Goal: Check status: Check status

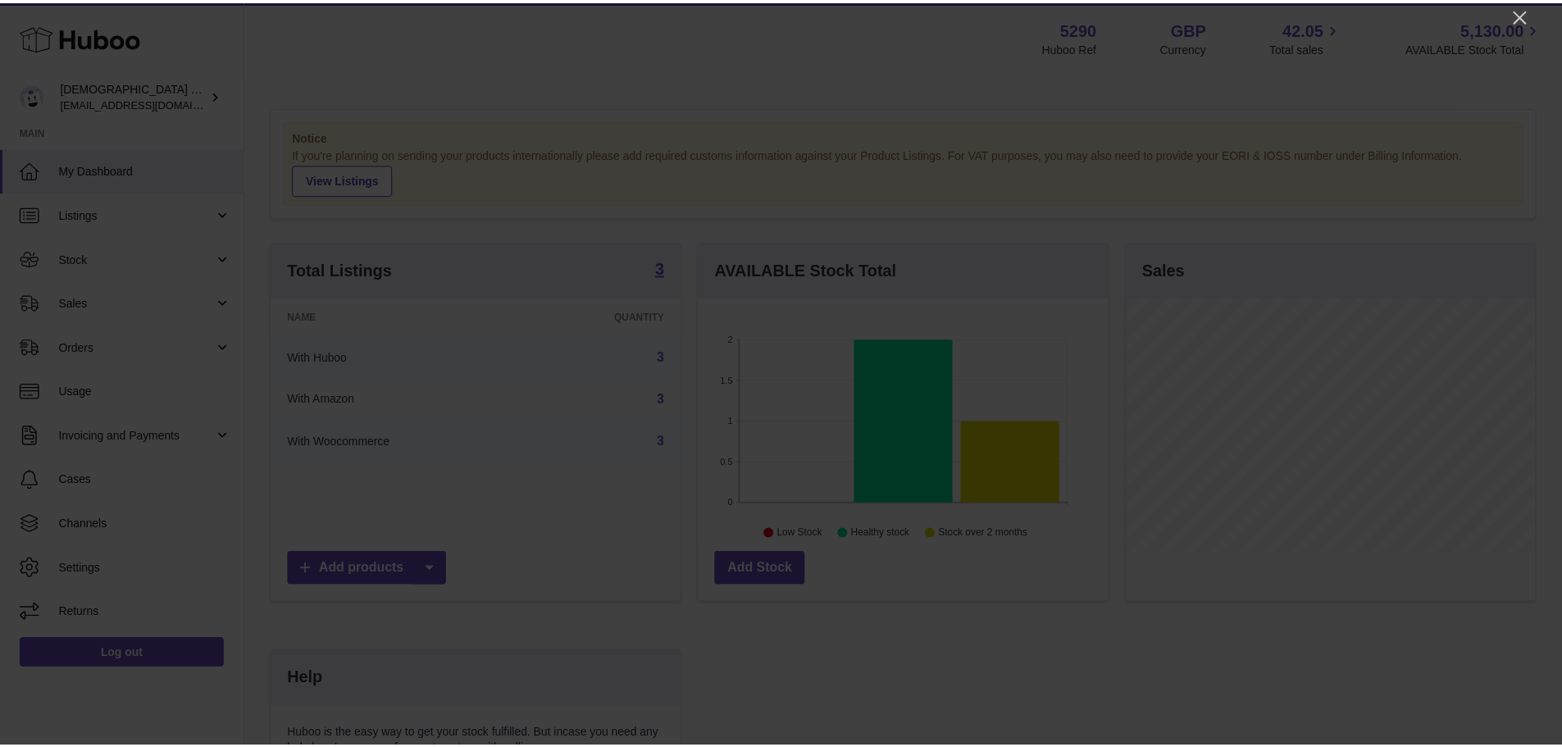
scroll to position [256, 413]
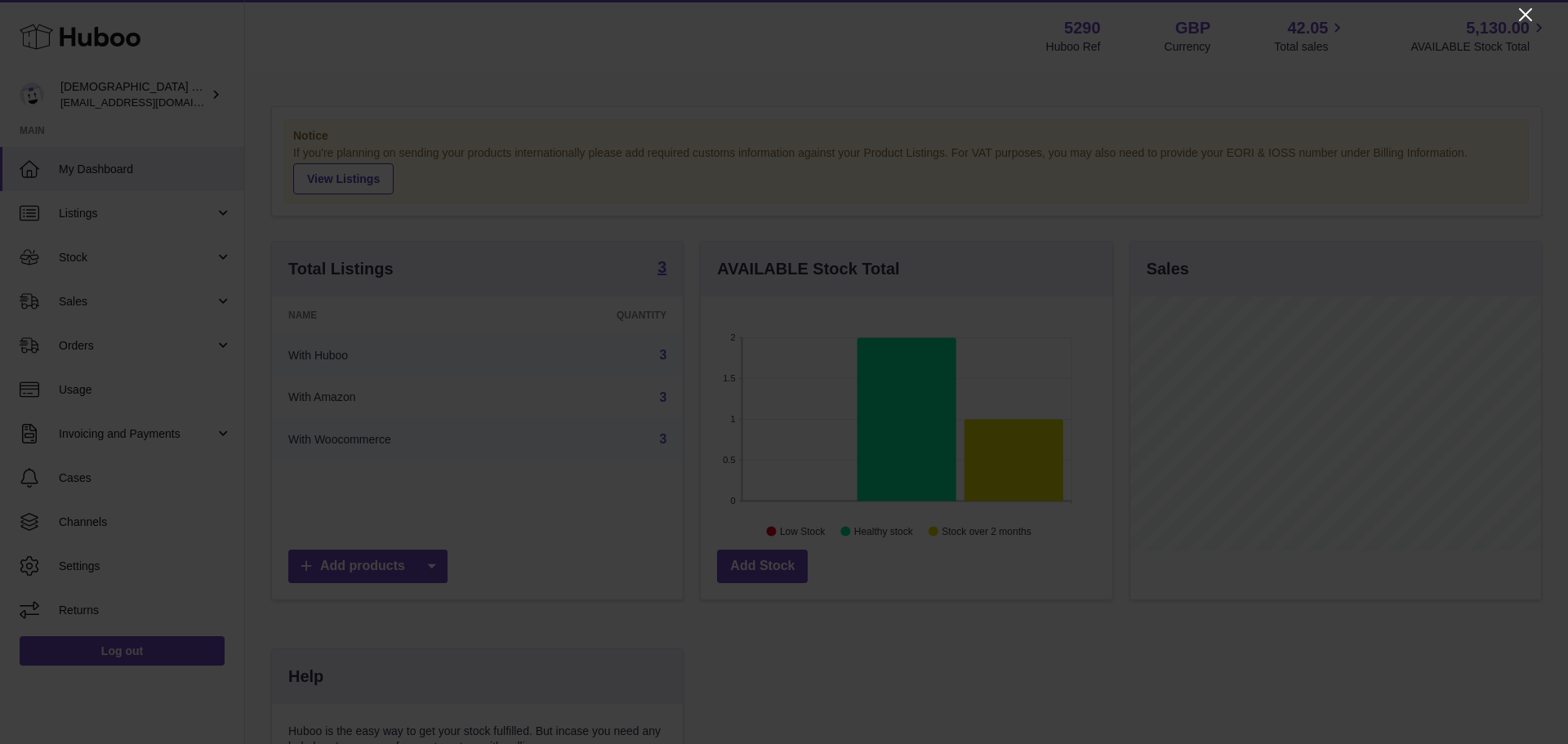
click at [1519, 9] on icon "Close" at bounding box center [1525, 14] width 13 height 13
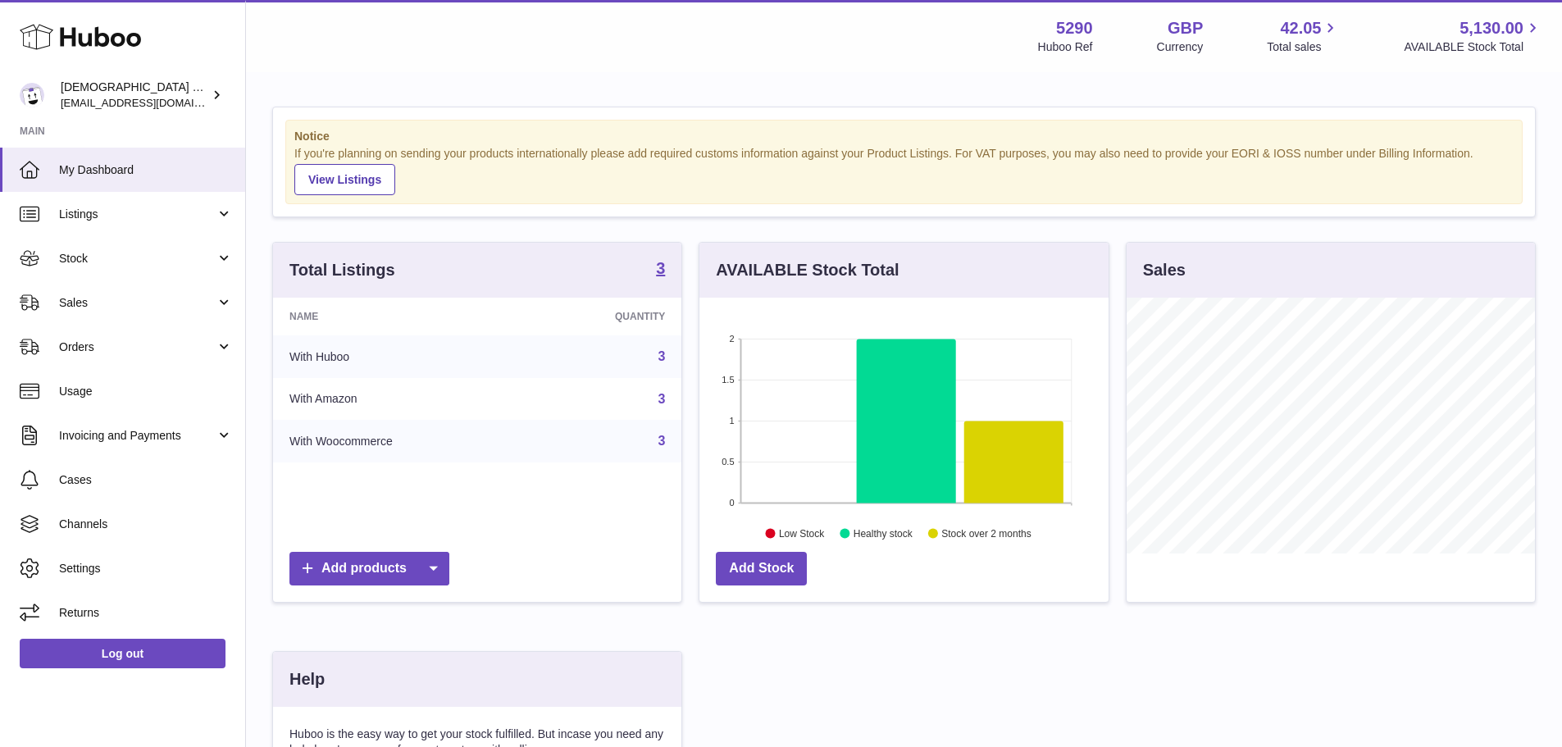
scroll to position [819461, 819308]
click at [85, 311] on link "Sales" at bounding box center [122, 302] width 245 height 44
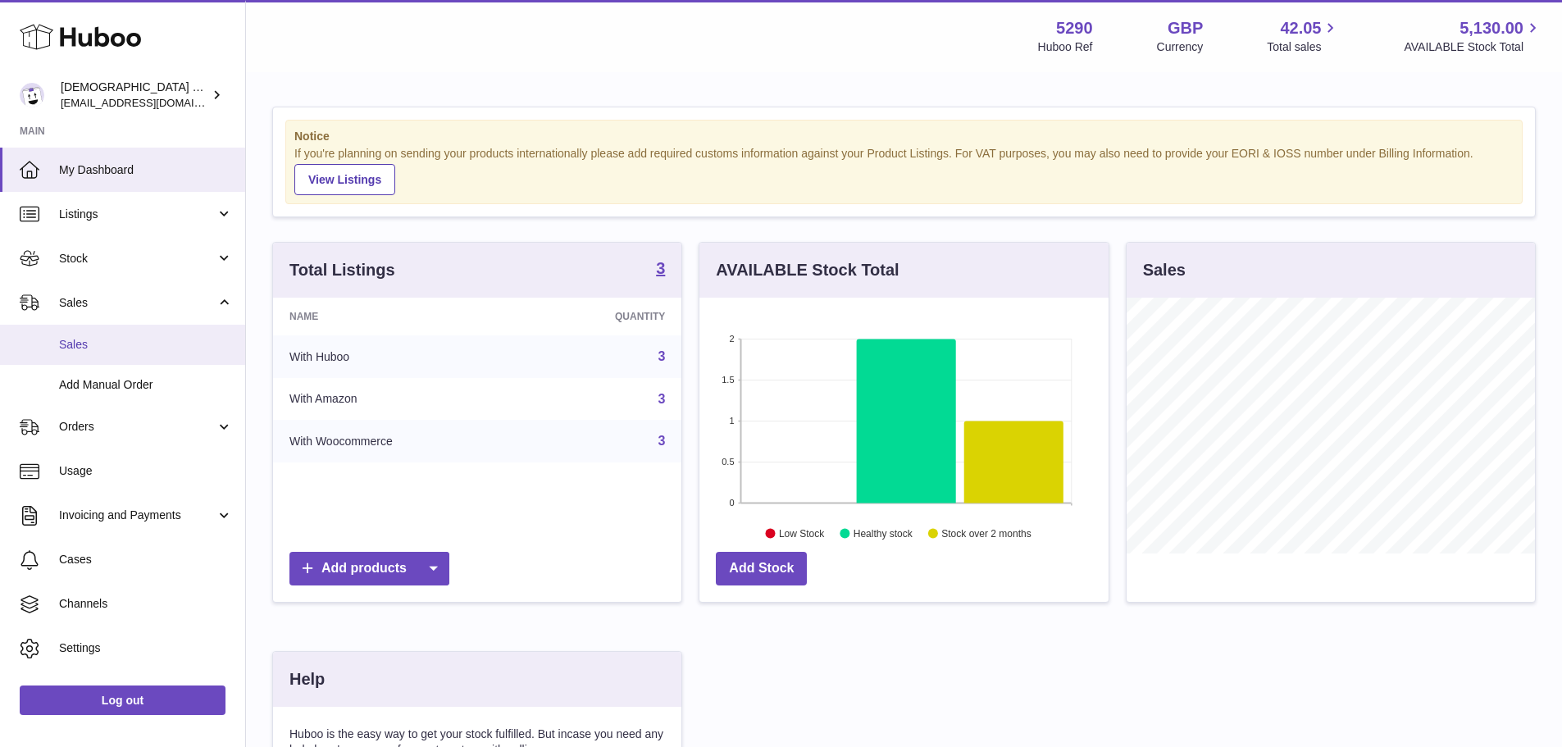
click at [107, 350] on span "Sales" at bounding box center [146, 345] width 174 height 16
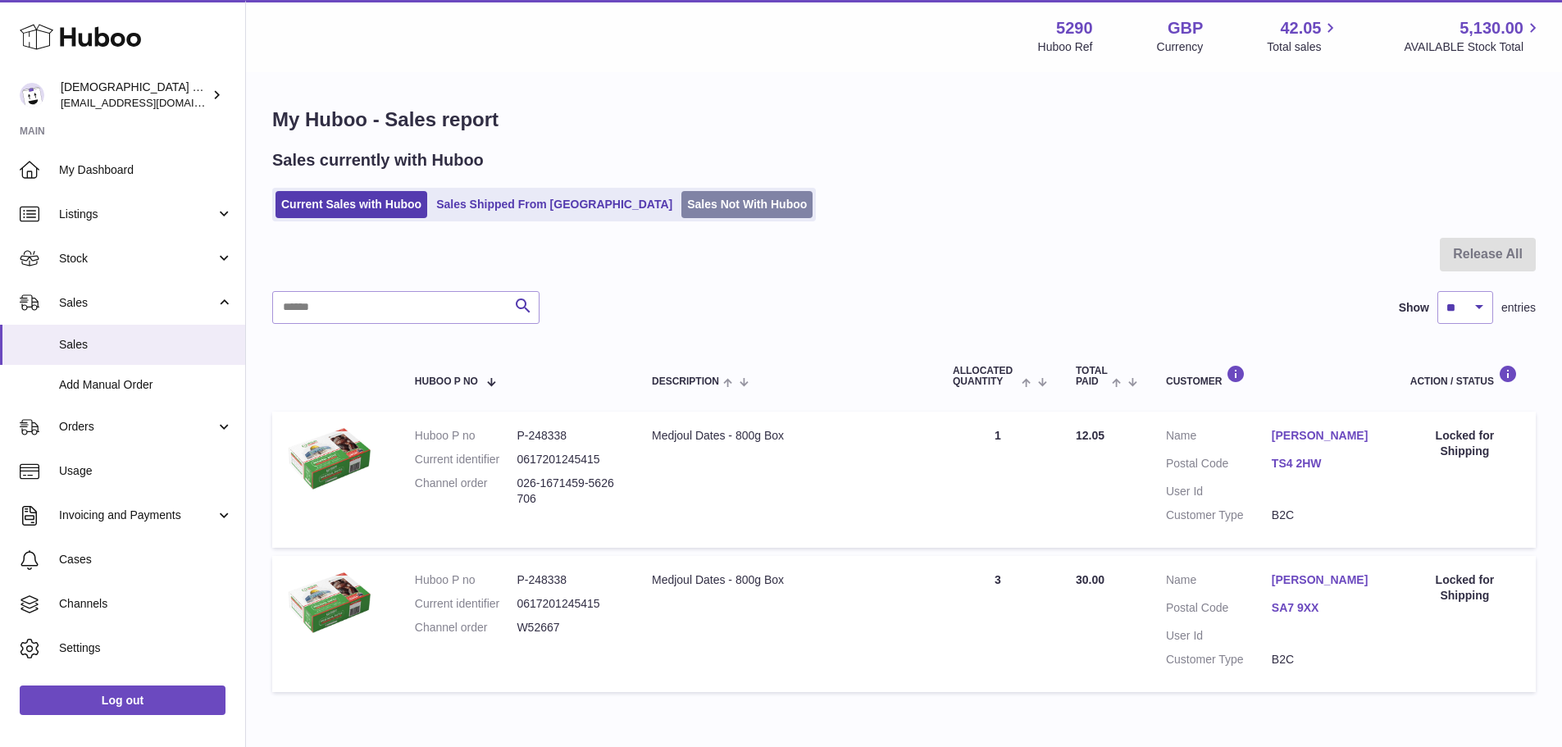
click at [681, 204] on link "Sales Not With Huboo" at bounding box center [746, 204] width 131 height 27
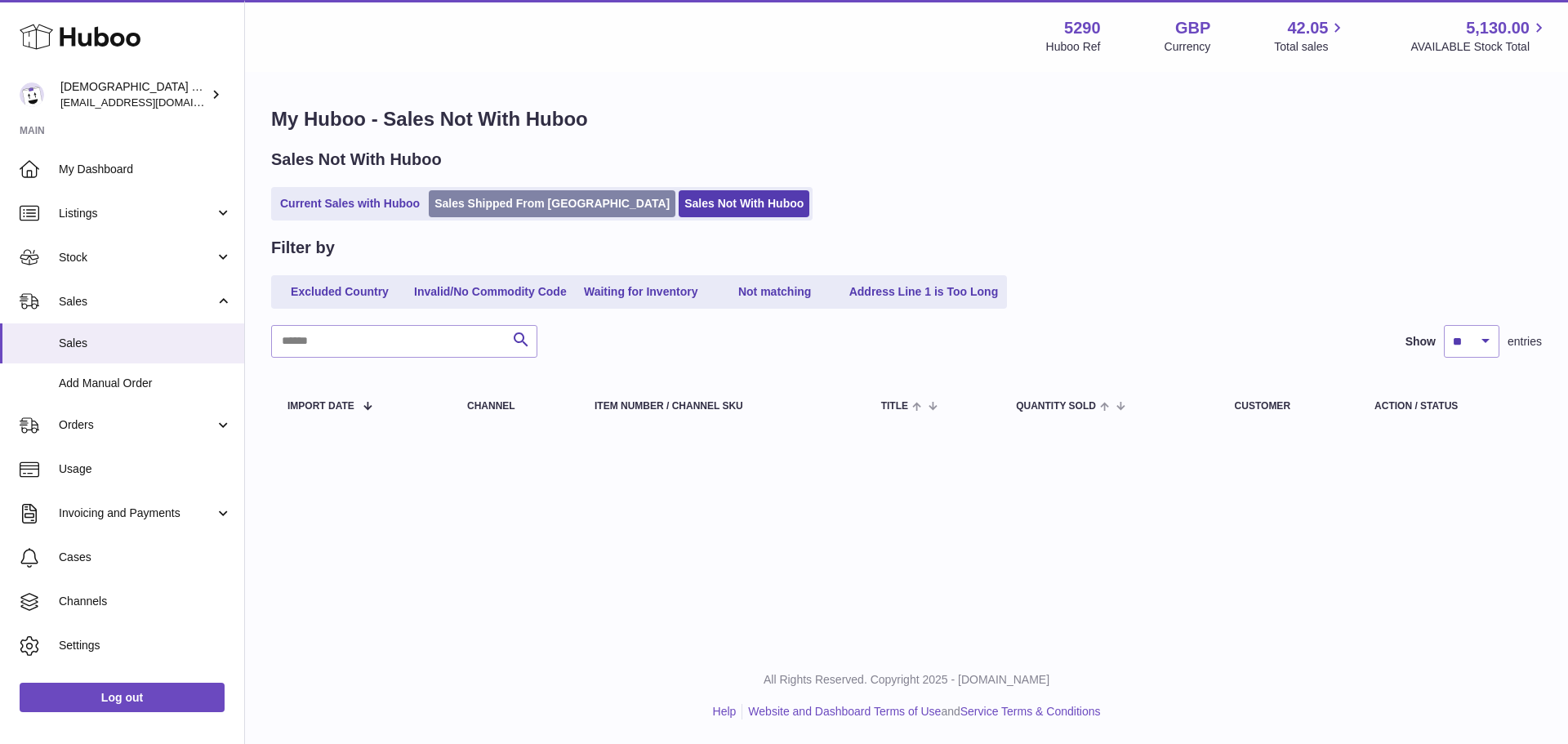
click at [534, 198] on link "Sales Shipped From [GEOGRAPHIC_DATA]" at bounding box center [552, 203] width 247 height 27
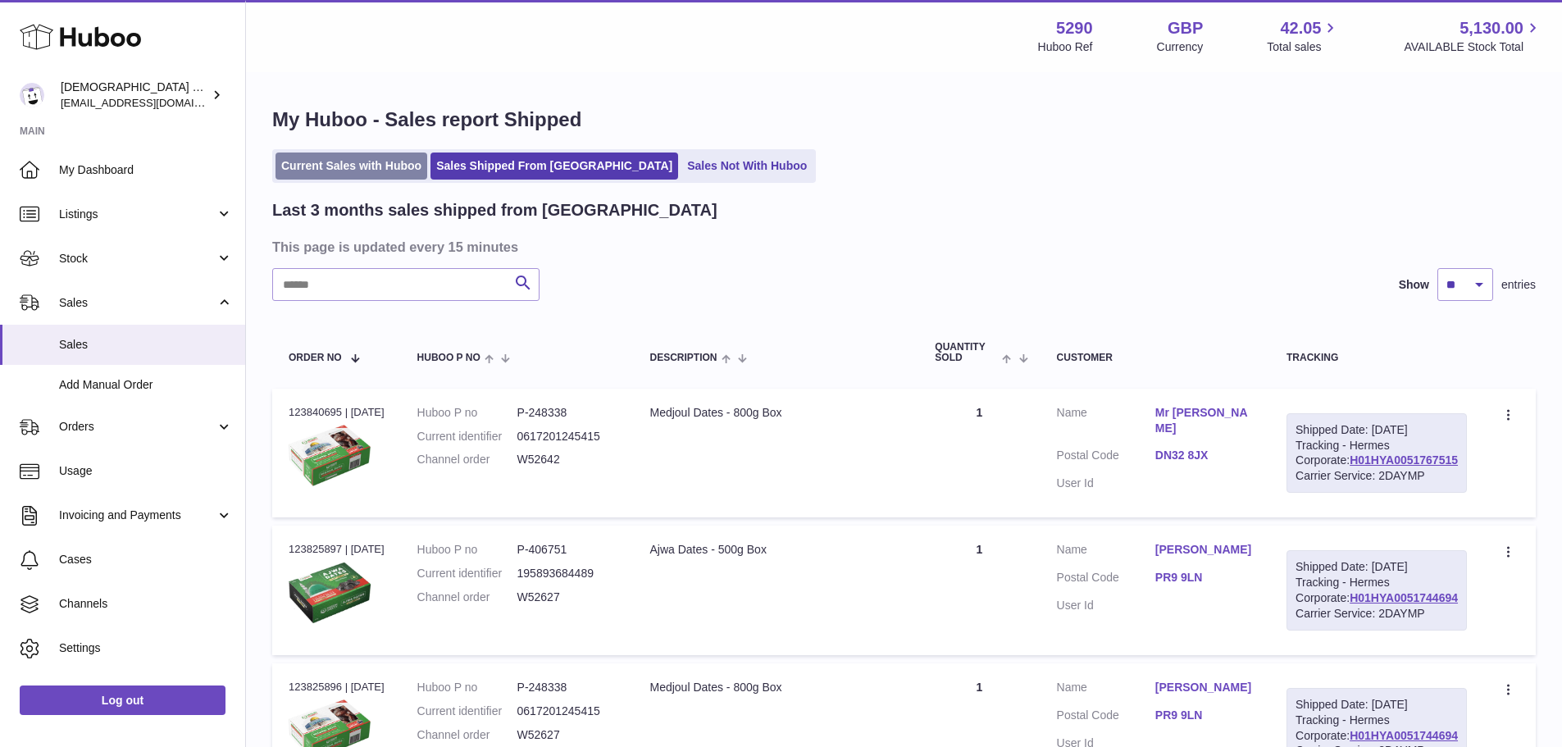
click at [345, 170] on link "Current Sales with Huboo" at bounding box center [351, 165] width 152 height 27
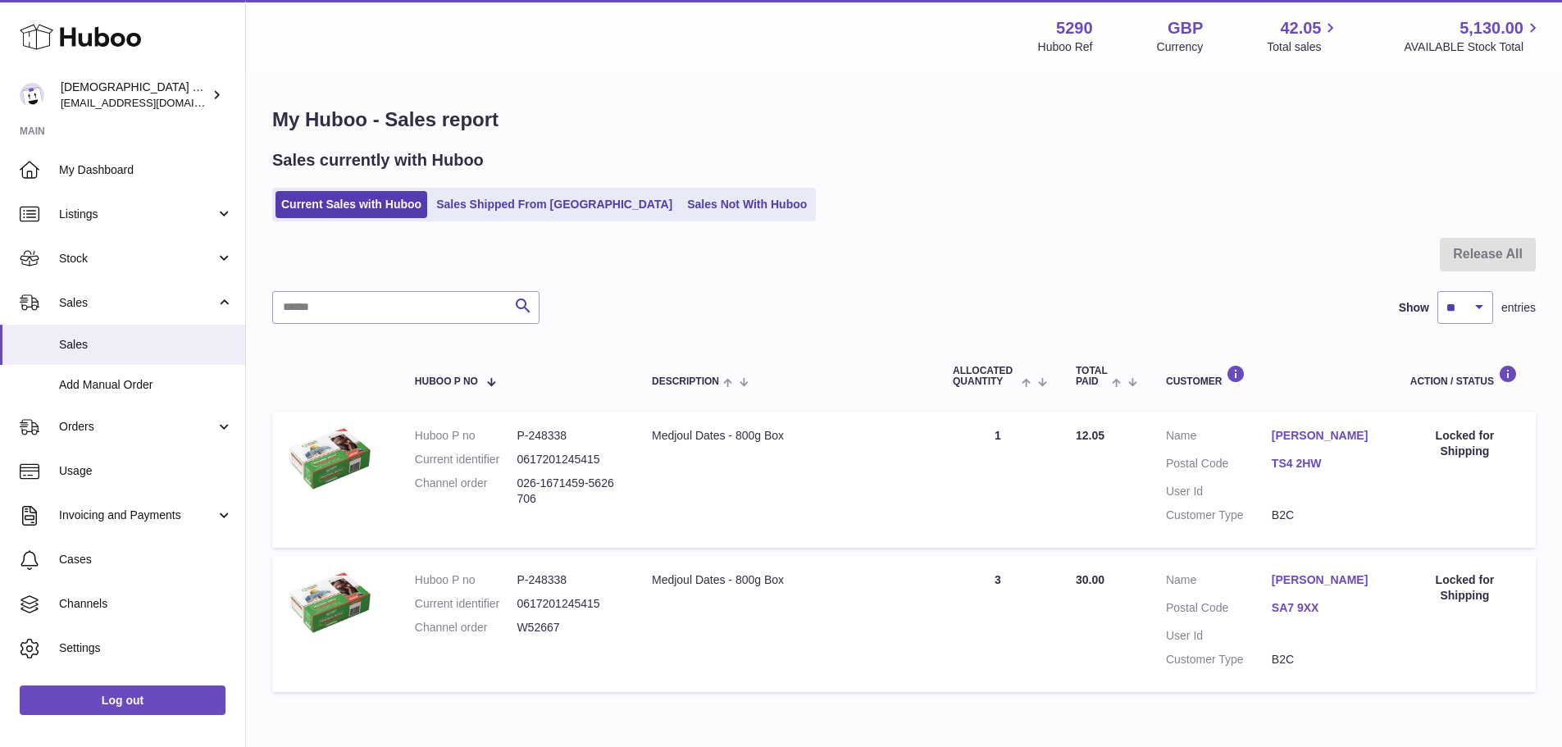
scroll to position [82, 0]
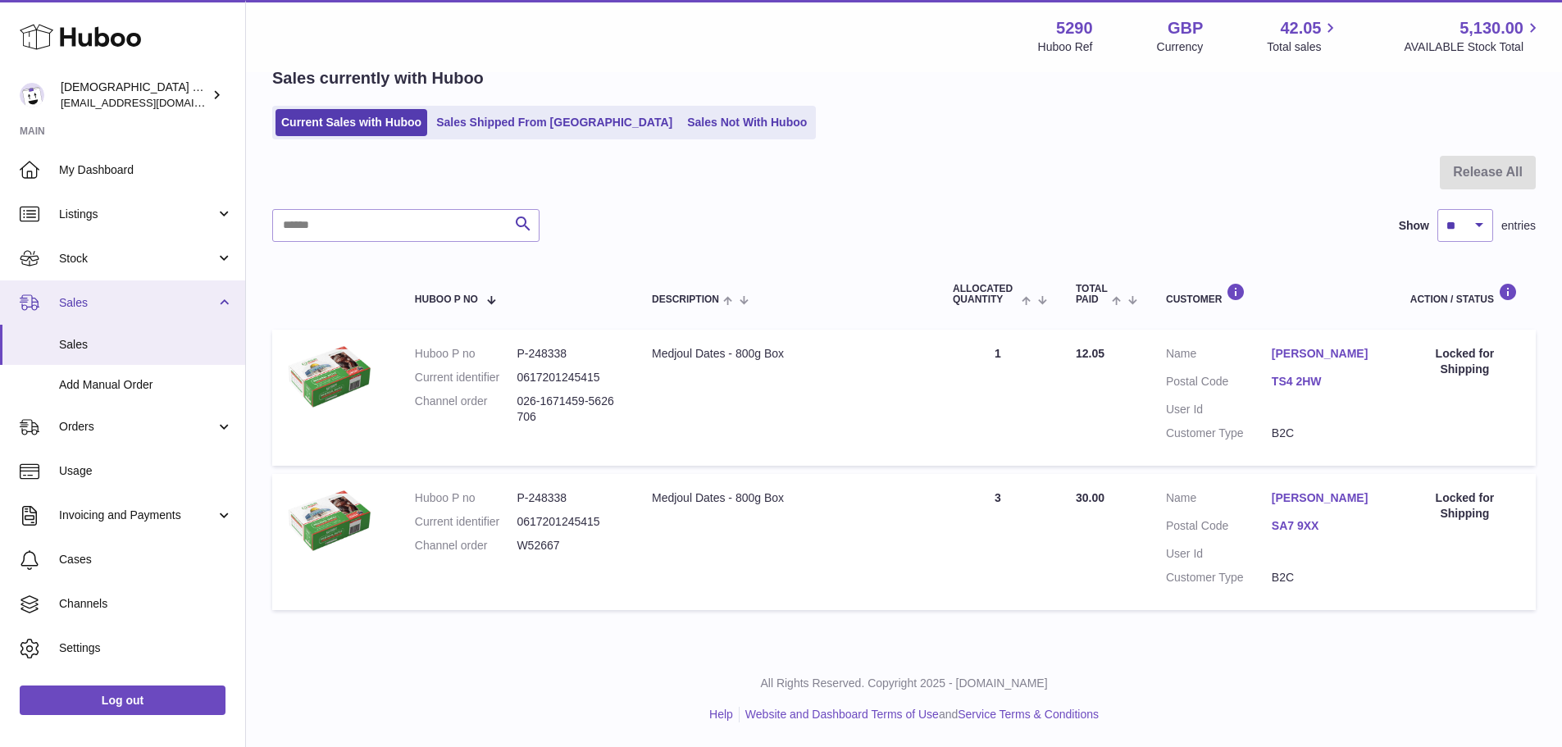
click at [125, 302] on span "Sales" at bounding box center [137, 303] width 157 height 16
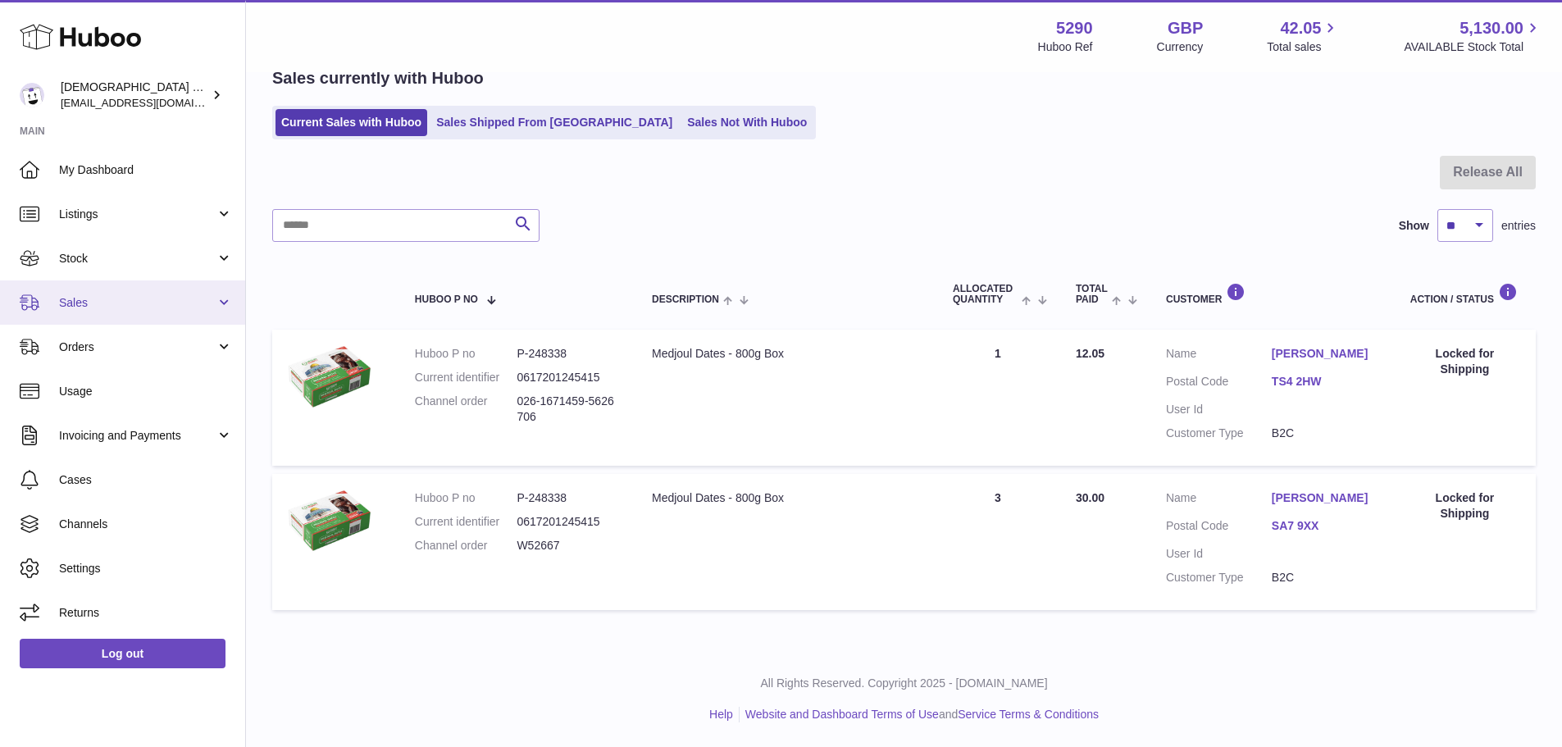
click at [98, 304] on span "Sales" at bounding box center [137, 303] width 157 height 16
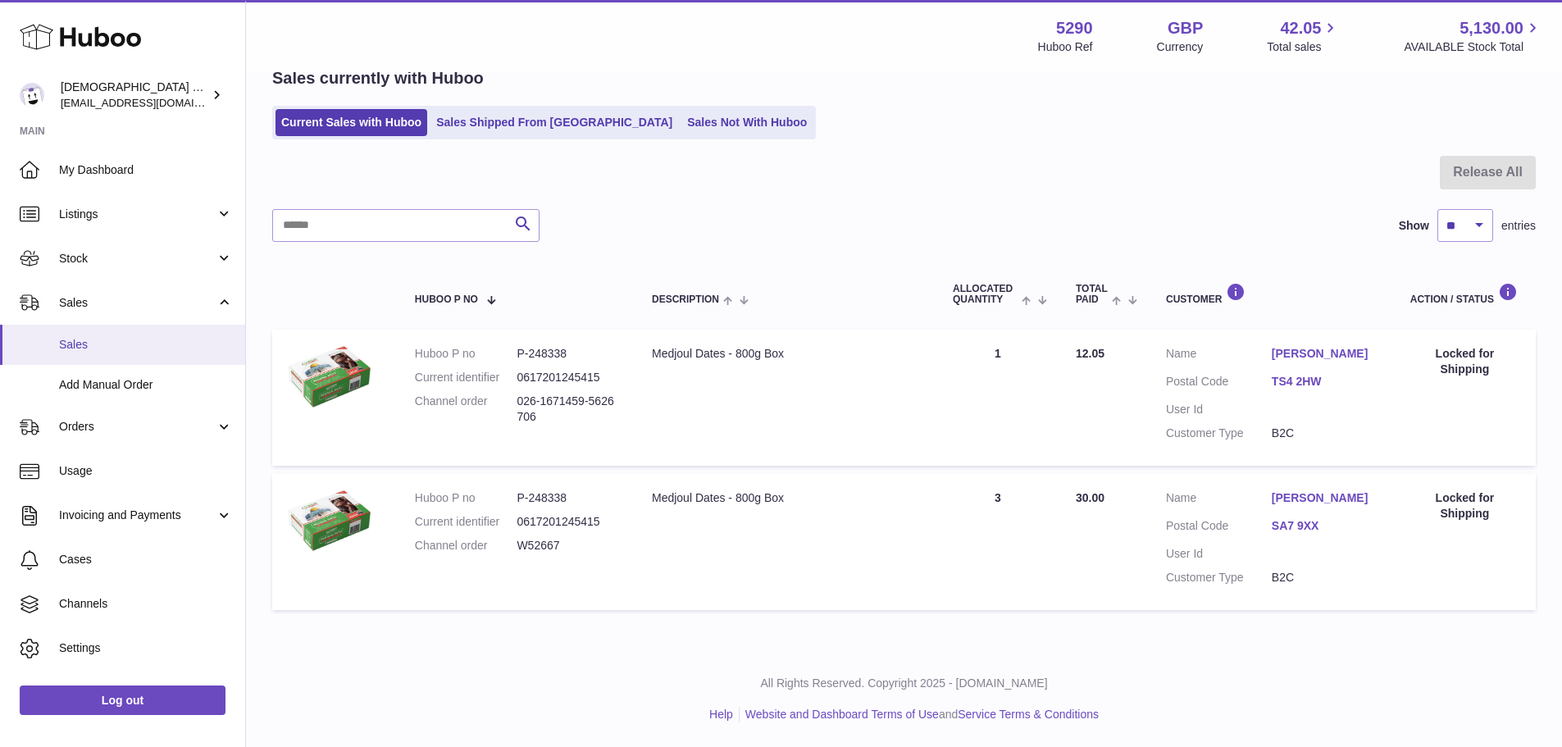
click at [93, 346] on span "Sales" at bounding box center [146, 345] width 174 height 16
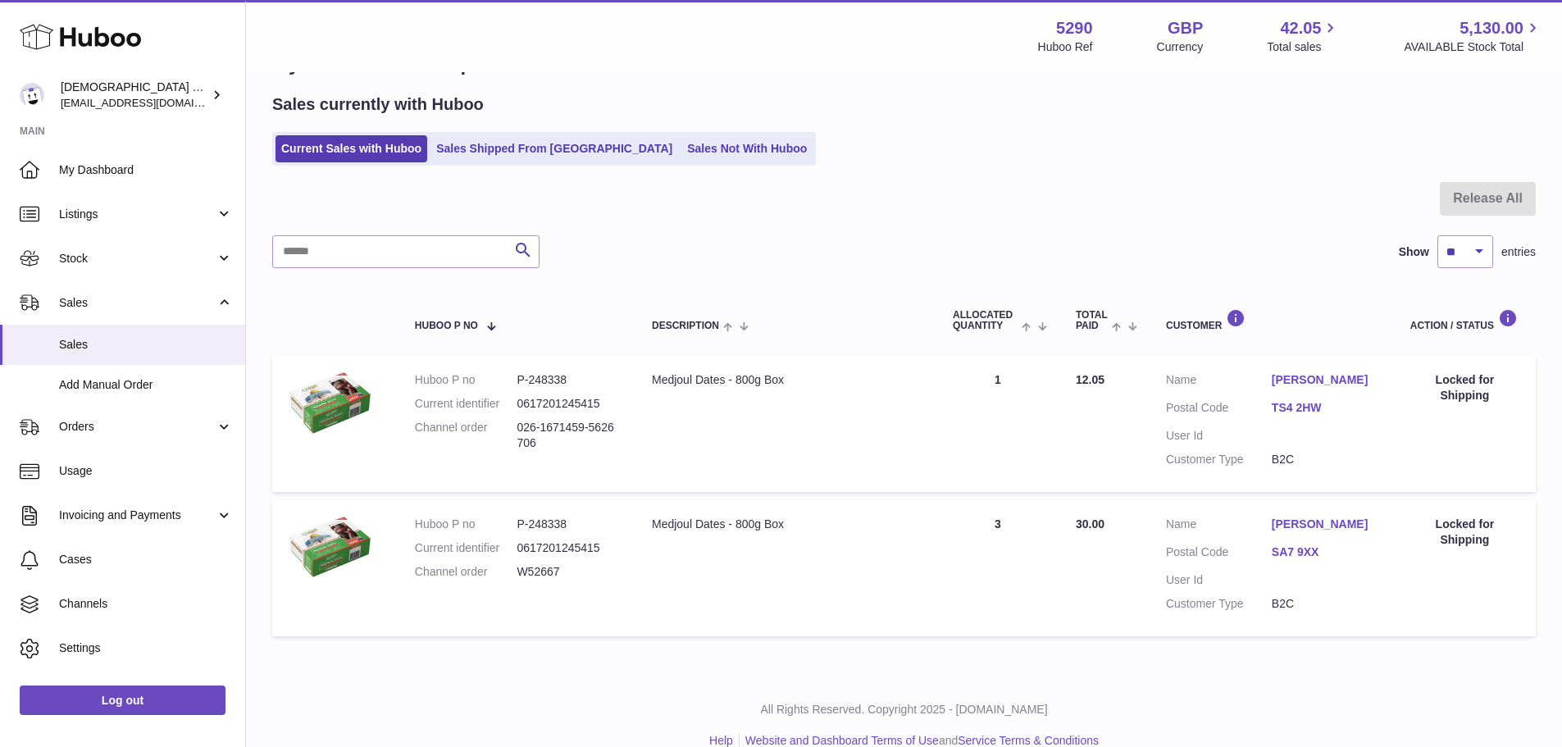
scroll to position [82, 0]
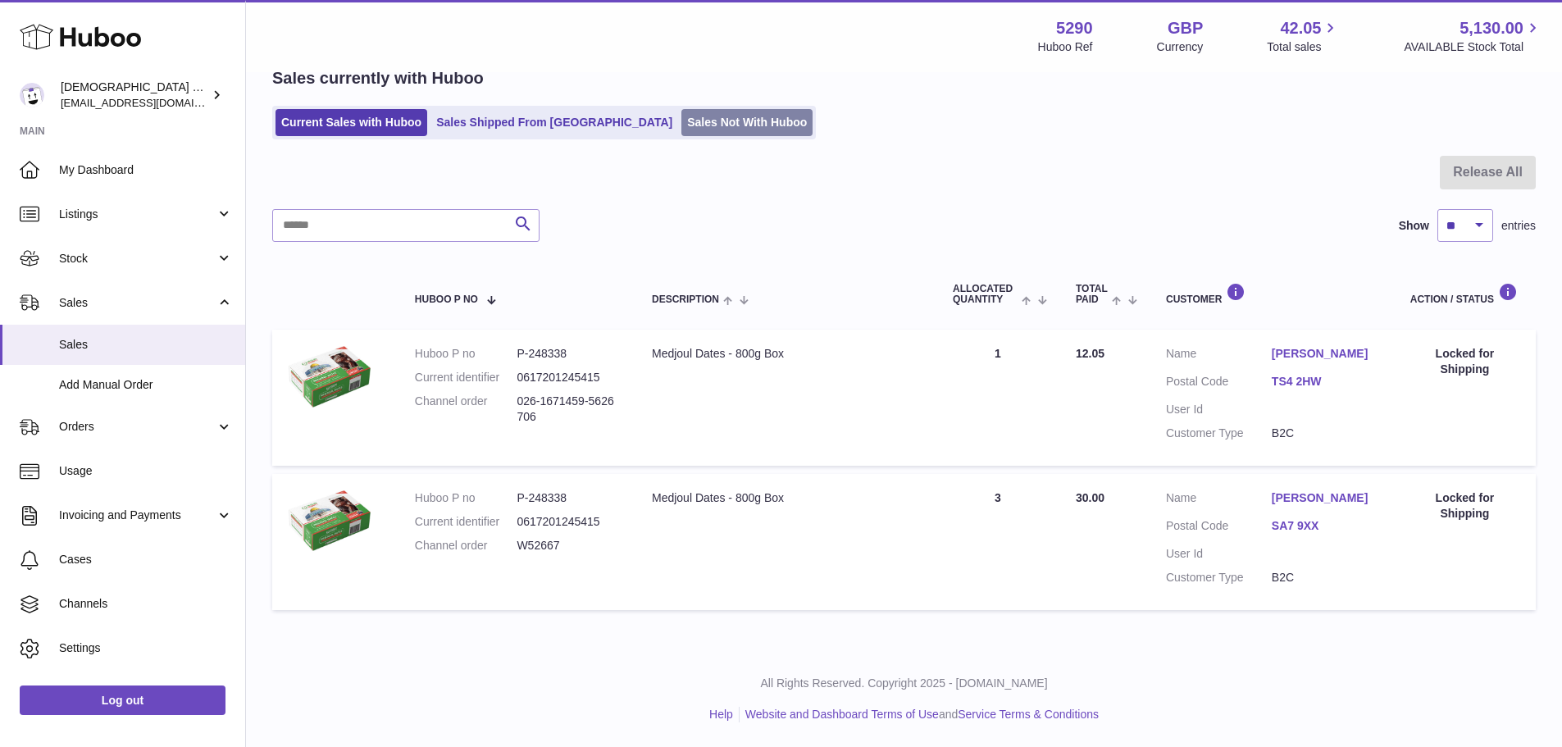
click at [681, 129] on link "Sales Not With Huboo" at bounding box center [746, 122] width 131 height 27
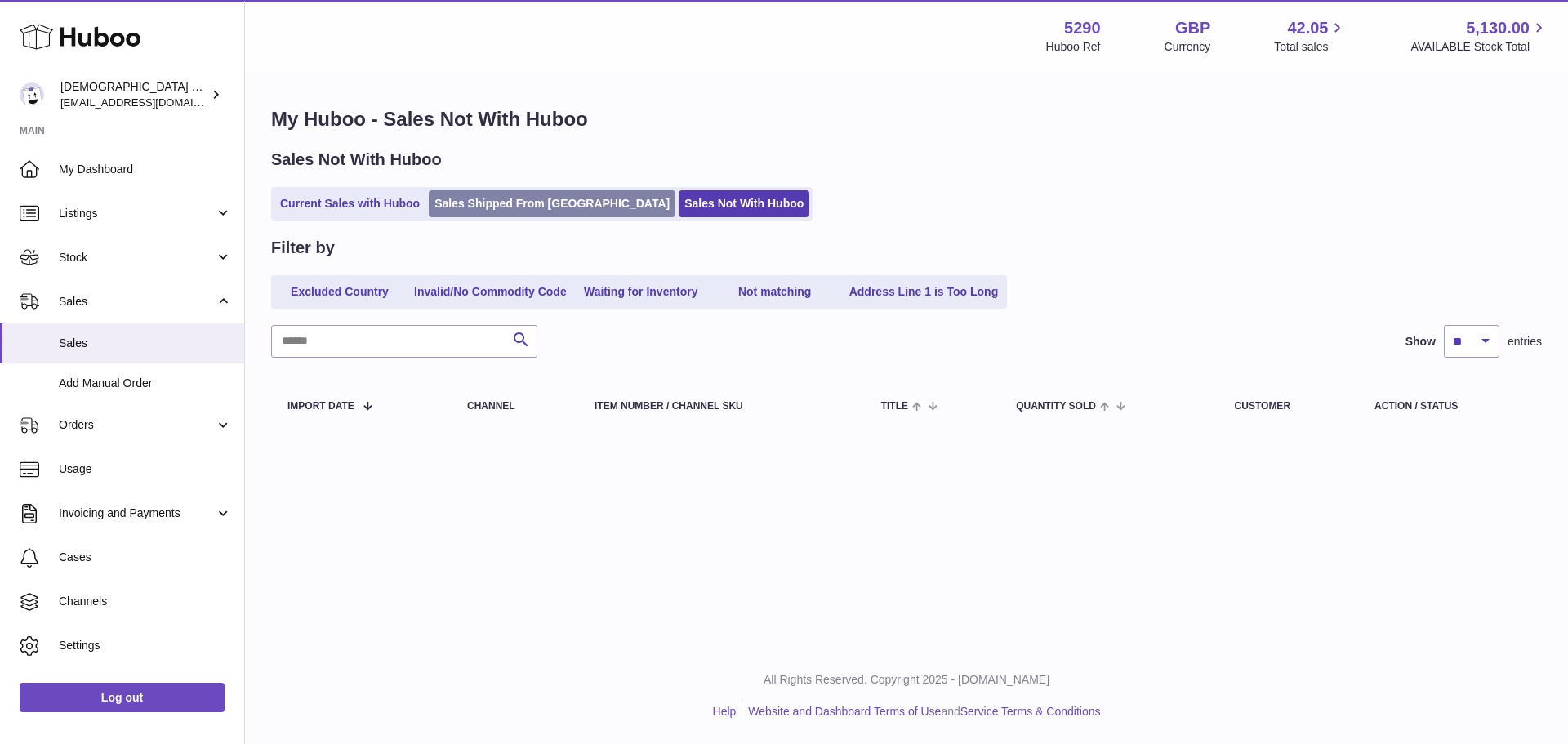
click at [550, 200] on link "Sales Shipped From [GEOGRAPHIC_DATA]" at bounding box center [552, 203] width 247 height 27
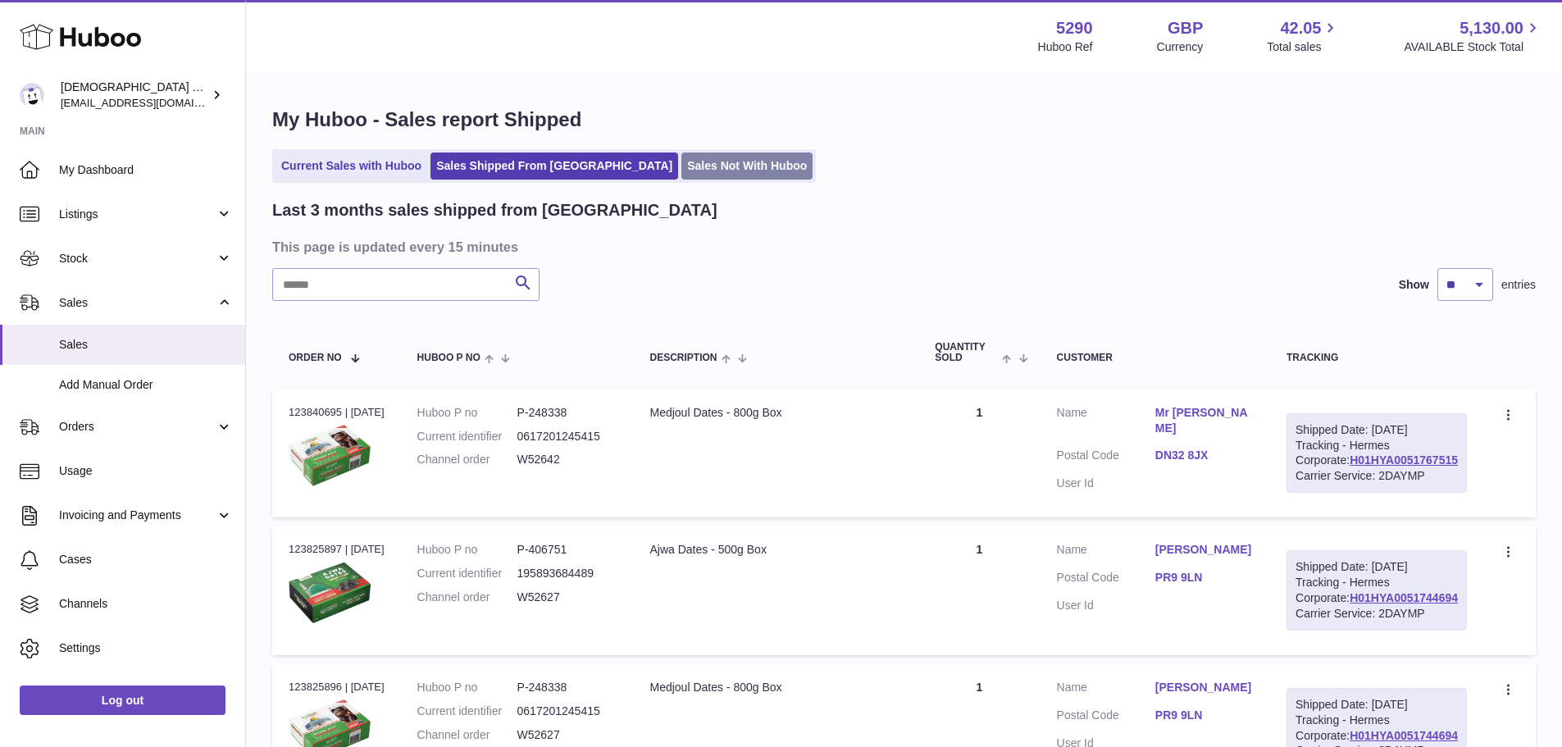
click at [681, 165] on link "Sales Not With Huboo" at bounding box center [746, 165] width 131 height 27
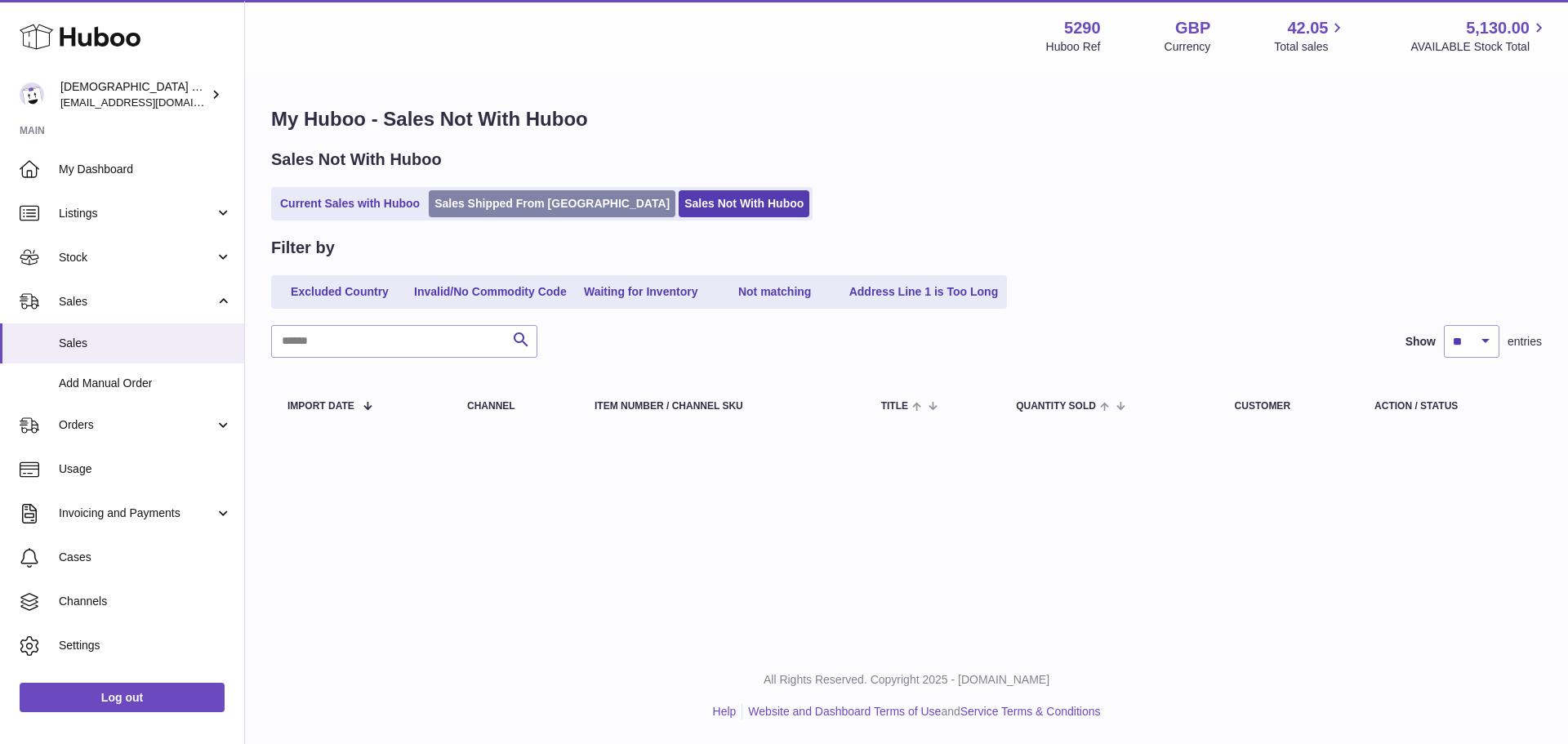
click at [507, 204] on link "Sales Shipped From [GEOGRAPHIC_DATA]" at bounding box center [552, 203] width 247 height 27
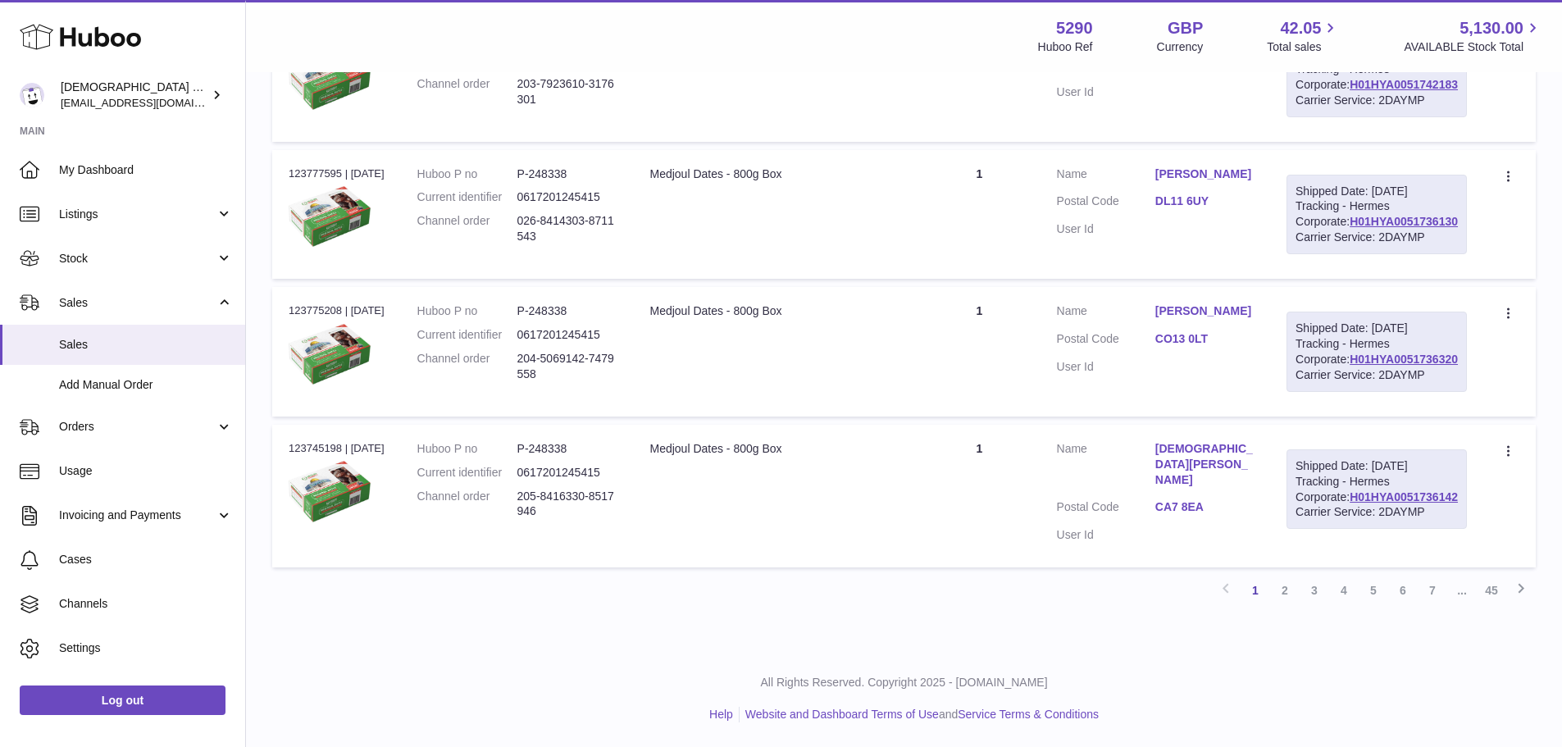
scroll to position [1651, 0]
click at [1287, 583] on link "2" at bounding box center [1285, 590] width 30 height 30
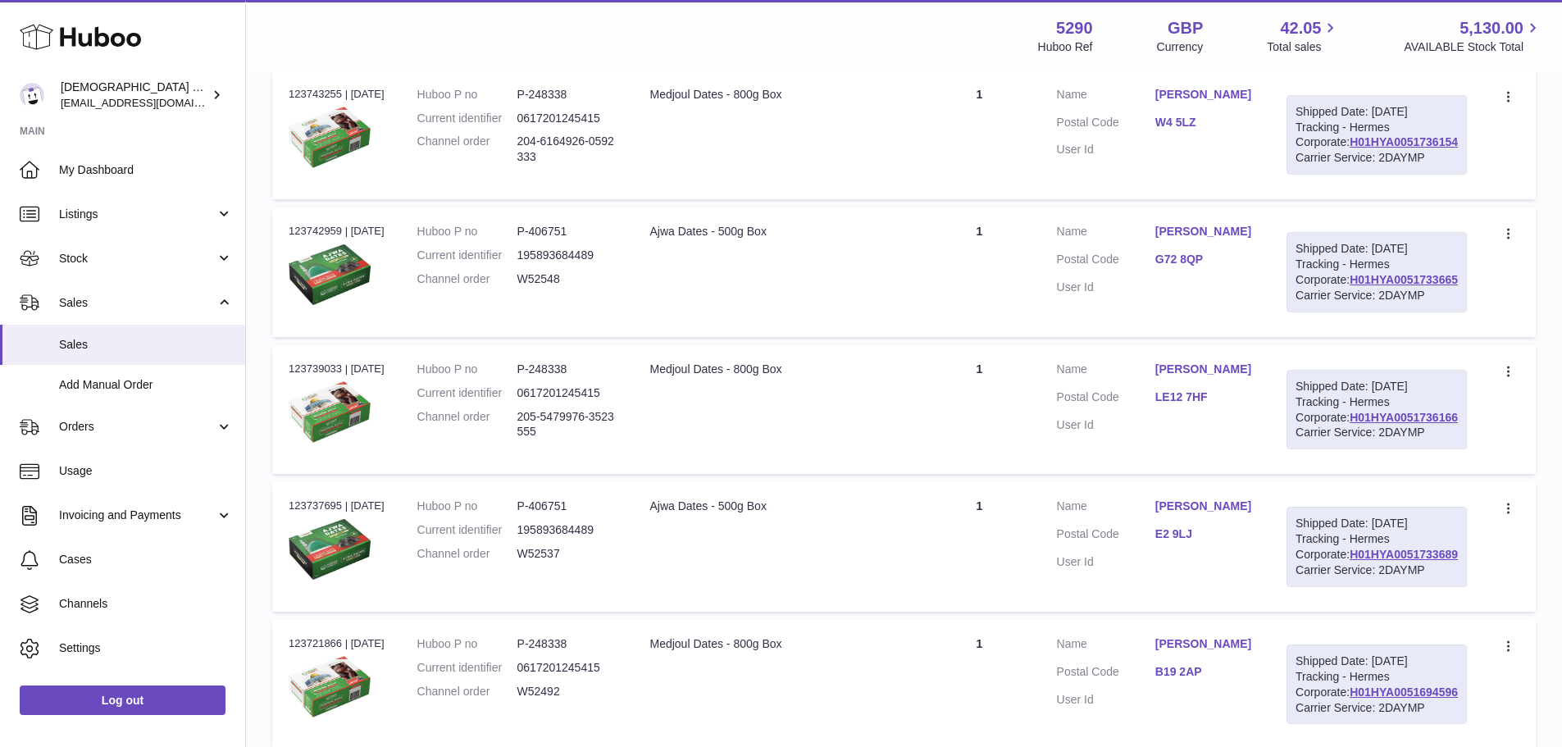
scroll to position [812, 0]
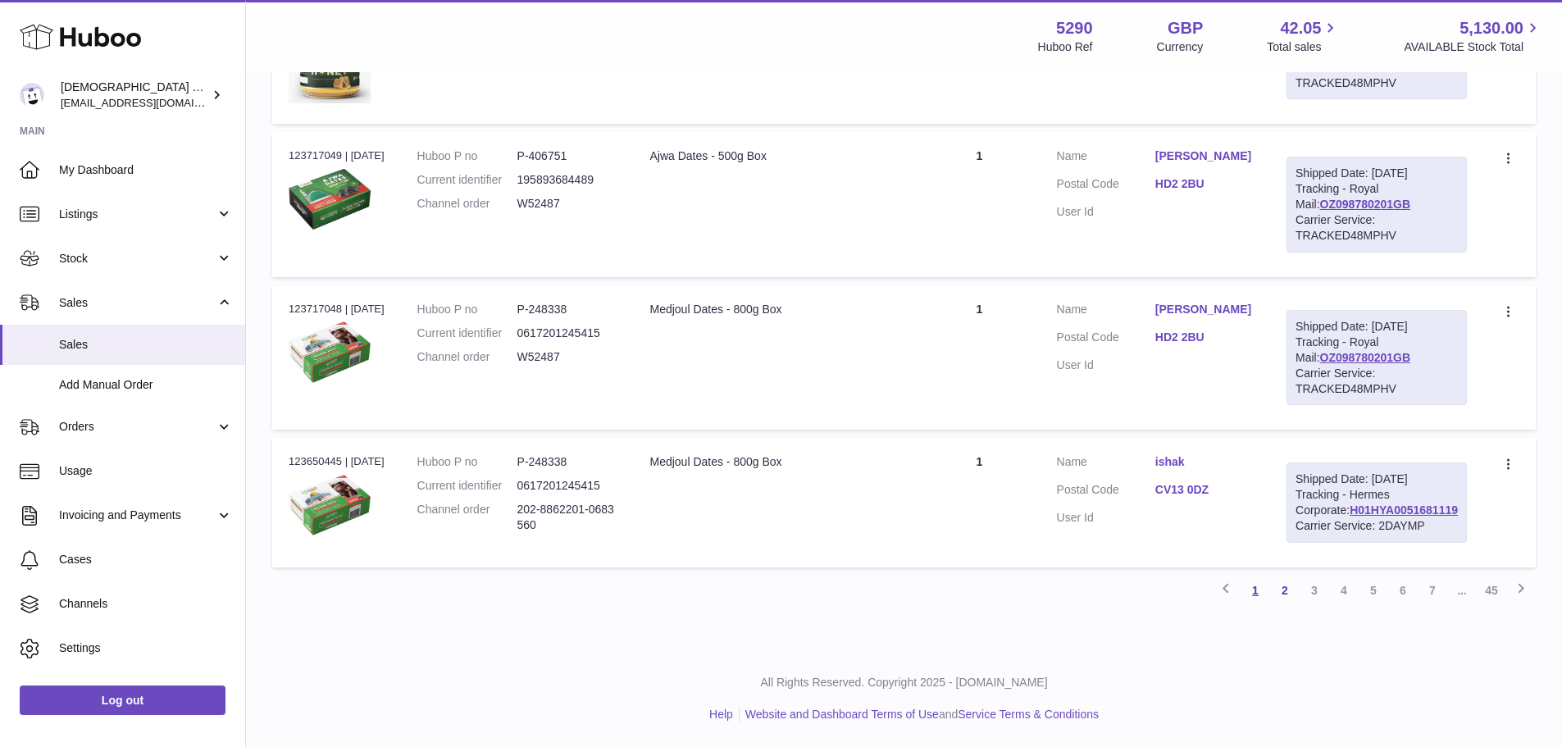
click at [1253, 592] on link "1" at bounding box center [1255, 590] width 30 height 30
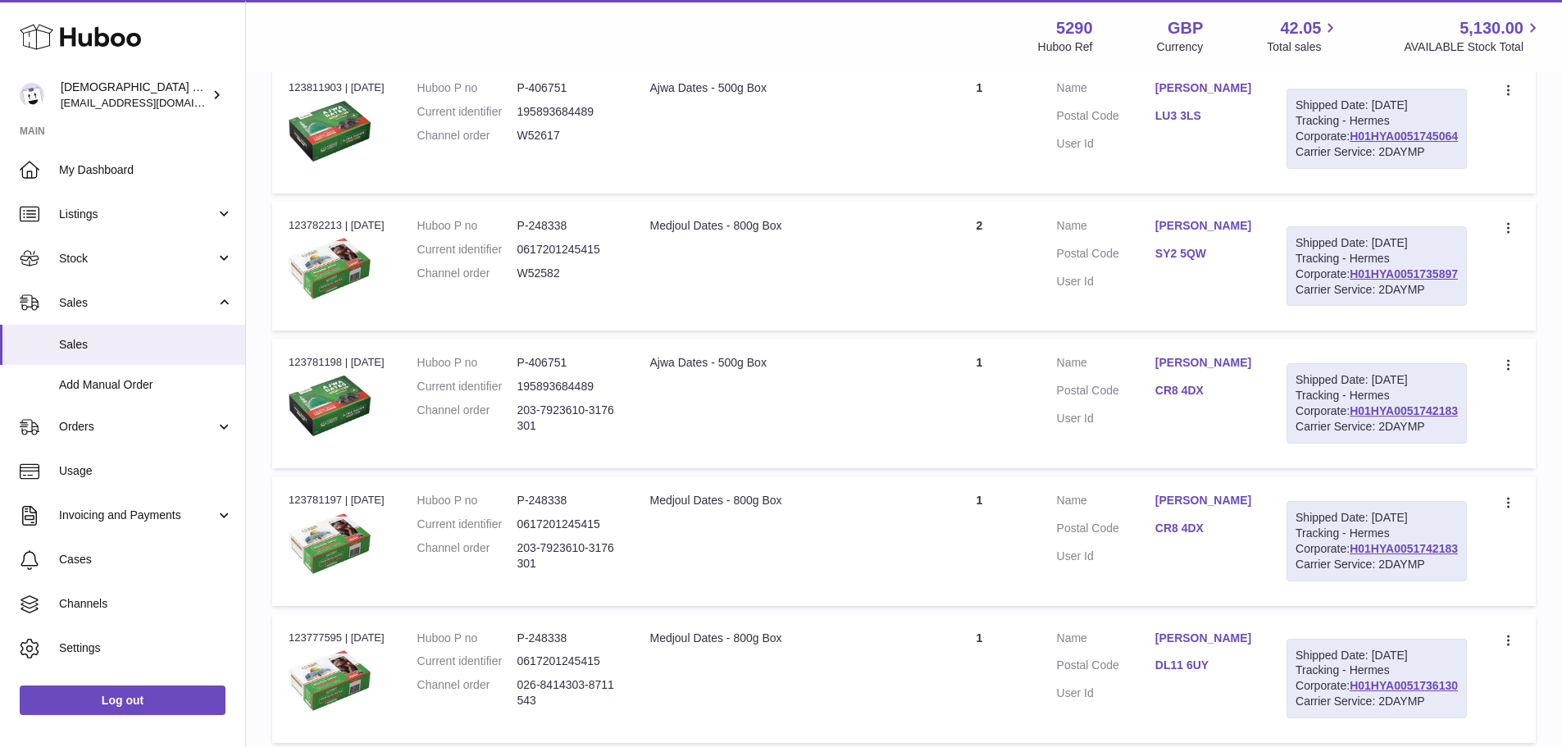
scroll to position [730, 0]
